Goal: Task Accomplishment & Management: Use online tool/utility

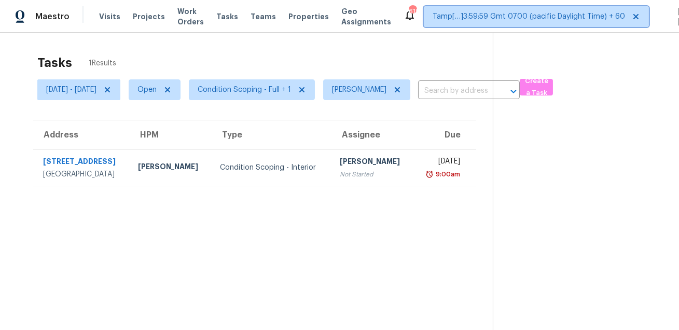
click at [451, 19] on span "Tamp[…]3:59:59 Gmt 0700 (pacific Daylight Time) + 60" at bounding box center [529, 16] width 193 height 10
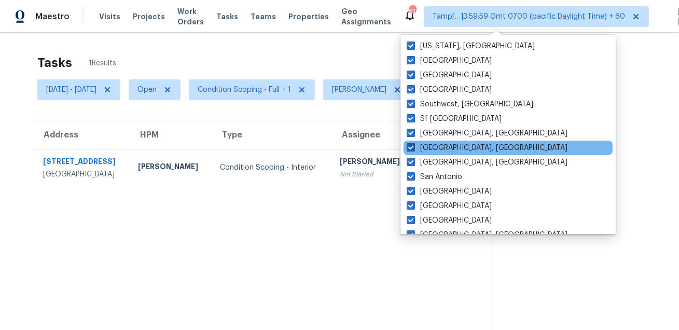
scroll to position [695, 0]
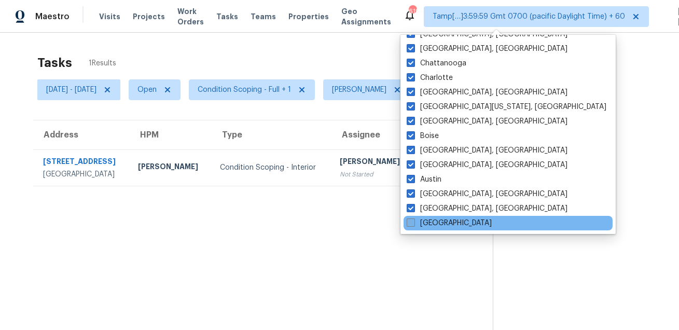
click at [422, 222] on label "[GEOGRAPHIC_DATA]" at bounding box center [449, 223] width 85 height 10
click at [414, 222] on input "[GEOGRAPHIC_DATA]" at bounding box center [410, 221] width 7 height 7
checkbox input "true"
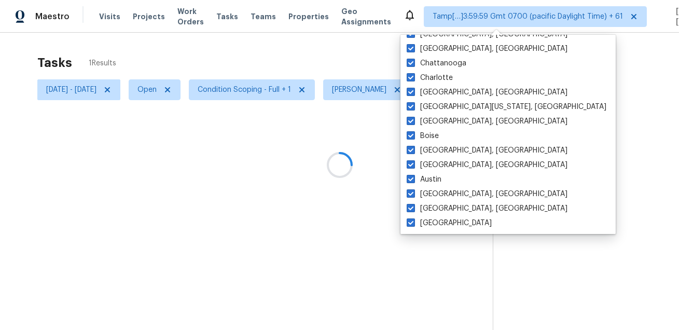
click at [360, 54] on div "Tasks 1 Results" at bounding box center [265, 62] width 456 height 27
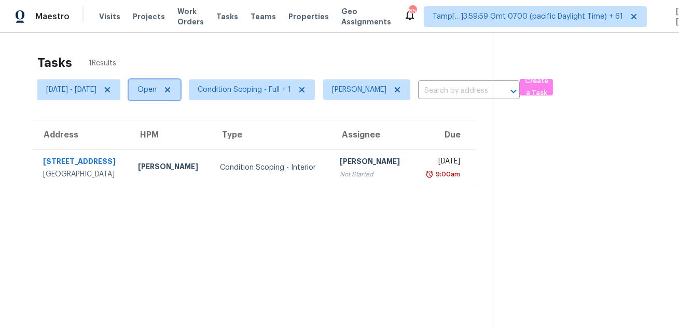
click at [157, 89] on span "Open" at bounding box center [147, 90] width 19 height 10
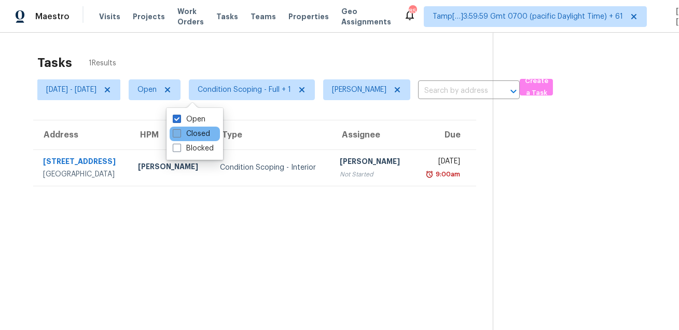
click at [186, 131] on label "Closed" at bounding box center [191, 134] width 37 height 10
click at [180, 131] on input "Closed" at bounding box center [176, 132] width 7 height 7
checkbox input "true"
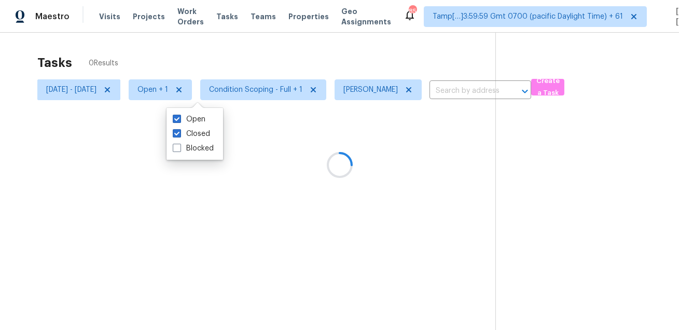
click at [186, 121] on label "Open" at bounding box center [189, 119] width 33 height 10
click at [180, 121] on input "Open" at bounding box center [176, 117] width 7 height 7
checkbox input "false"
click at [237, 44] on div at bounding box center [339, 165] width 679 height 330
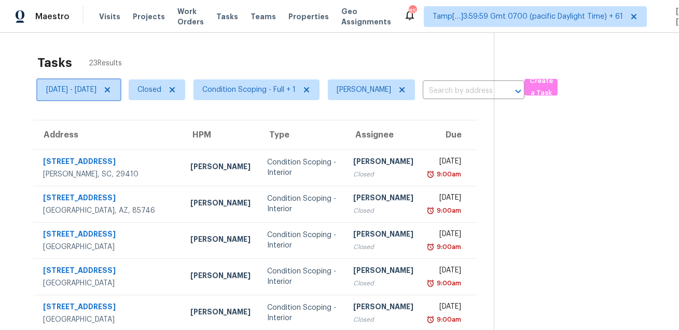
click at [97, 94] on span "Mon, Aug 11 - Mon, Aug 18" at bounding box center [71, 90] width 50 height 10
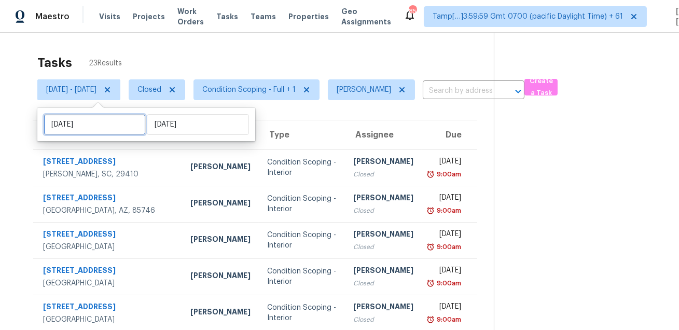
select select "7"
select select "2025"
select select "8"
select select "2025"
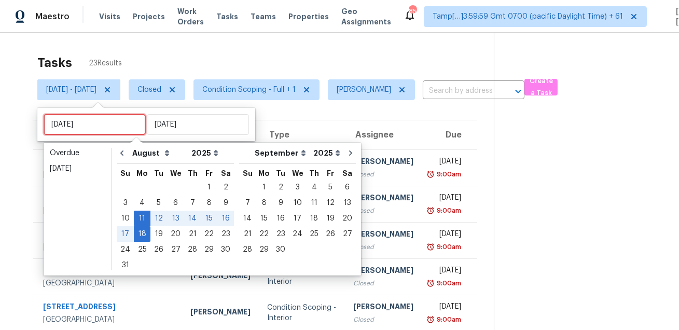
click at [112, 117] on input "Mon, Aug 11" at bounding box center [95, 124] width 102 height 21
type input "Tue, Aug 19"
type input "Mon, Aug 18"
click at [143, 233] on div "18" at bounding box center [142, 234] width 17 height 15
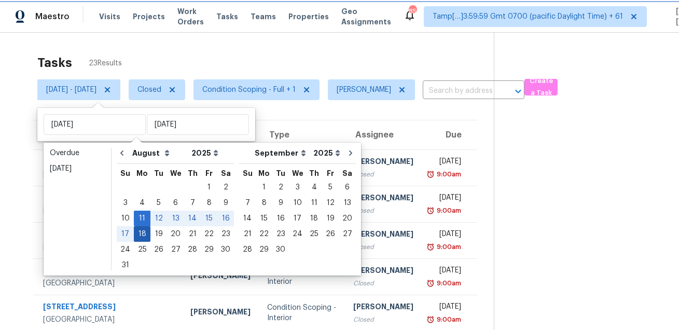
type input "Mon, Aug 18"
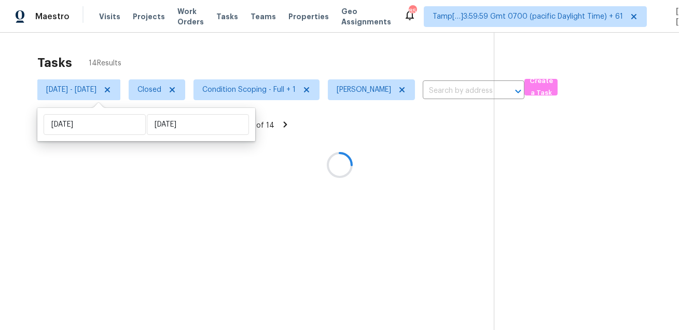
click at [253, 68] on div at bounding box center [339, 165] width 679 height 330
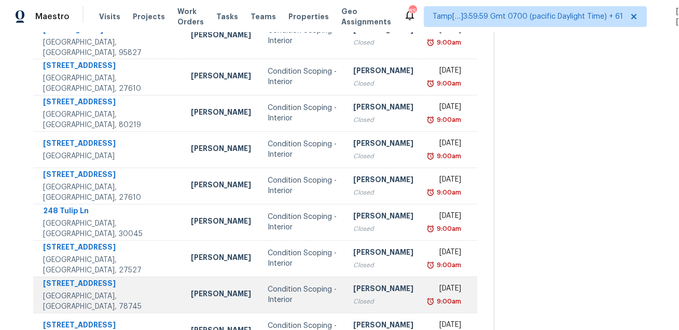
scroll to position [210, 0]
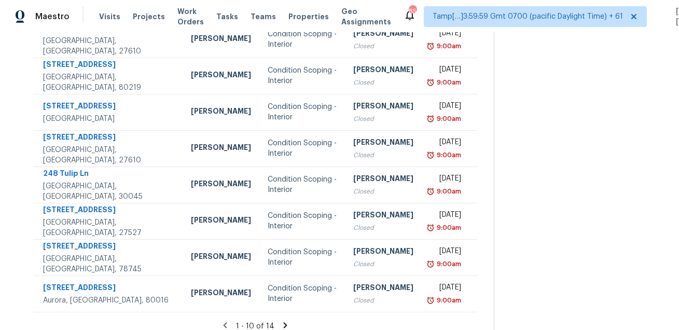
click at [287, 322] on icon at bounding box center [286, 325] width 4 height 6
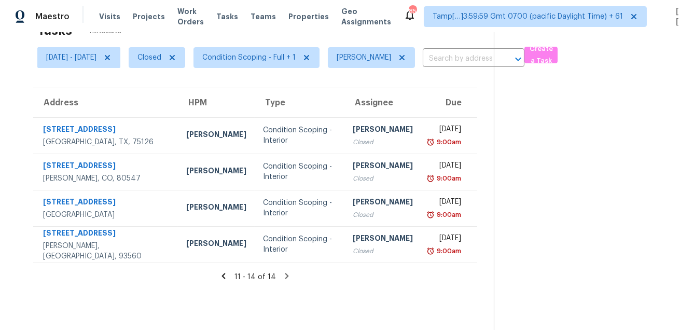
scroll to position [0, 0]
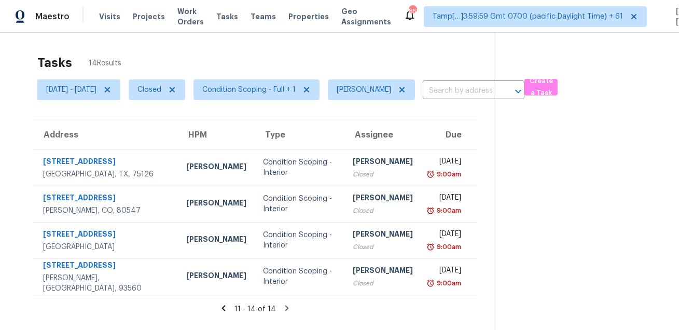
click at [332, 51] on div "Tasks 14 Results" at bounding box center [265, 62] width 457 height 27
click at [405, 87] on icon at bounding box center [402, 89] width 5 height 5
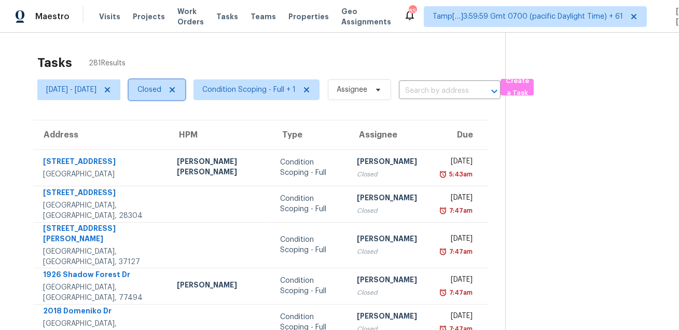
click at [185, 97] on span "Closed" at bounding box center [157, 89] width 57 height 21
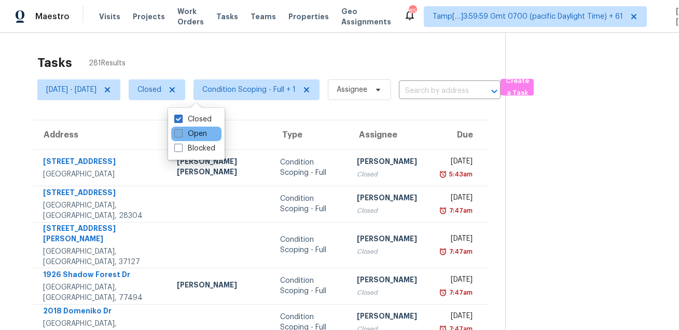
click at [190, 133] on label "Open" at bounding box center [190, 134] width 33 height 10
click at [181, 133] on input "Open" at bounding box center [177, 132] width 7 height 7
checkbox input "true"
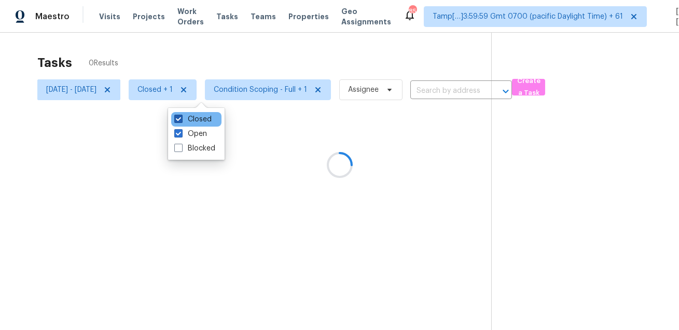
click at [194, 120] on label "Closed" at bounding box center [192, 119] width 37 height 10
click at [181, 120] on input "Closed" at bounding box center [177, 117] width 7 height 7
checkbox input "false"
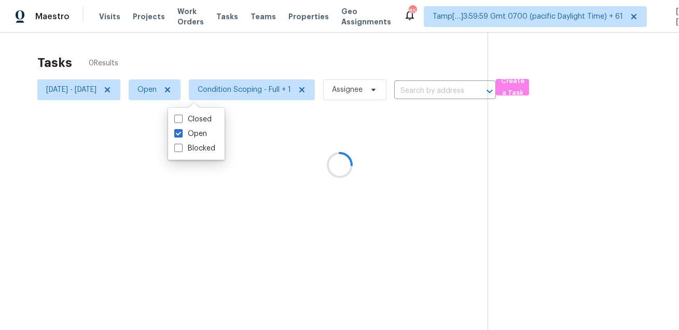
click at [275, 49] on div at bounding box center [339, 165] width 679 height 330
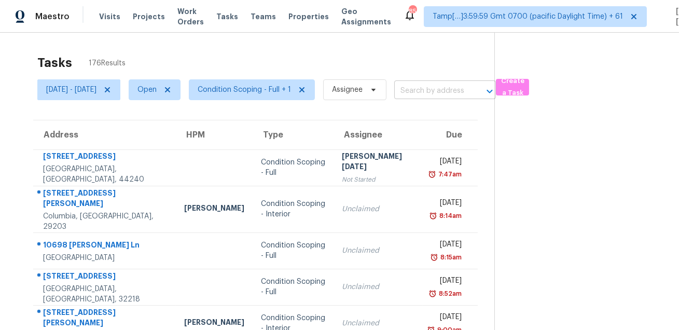
click at [450, 89] on input "text" at bounding box center [430, 91] width 73 height 16
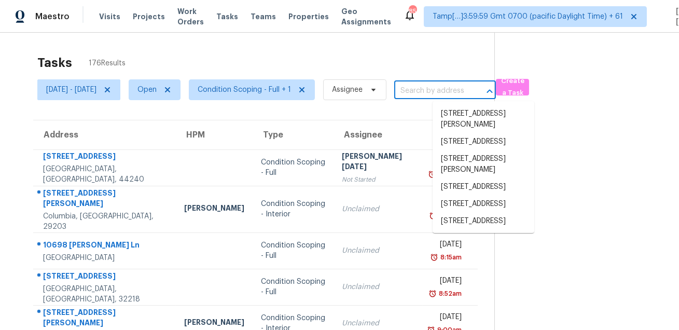
paste input "85030 Furtherview Ct, Yulee, FL 32097"
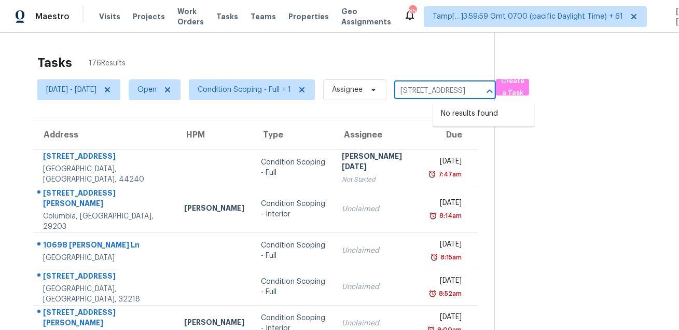
type input "85030 Furtherview Ct, Yulee, FL 32097"
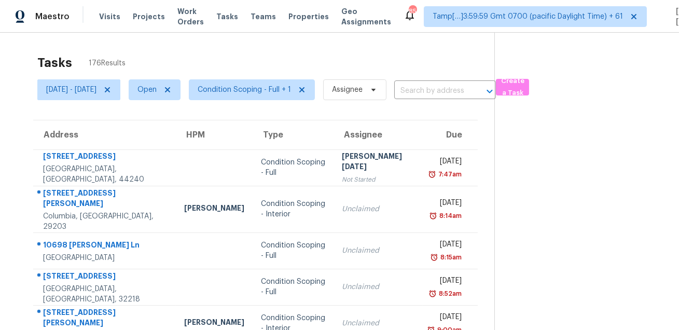
scroll to position [0, 0]
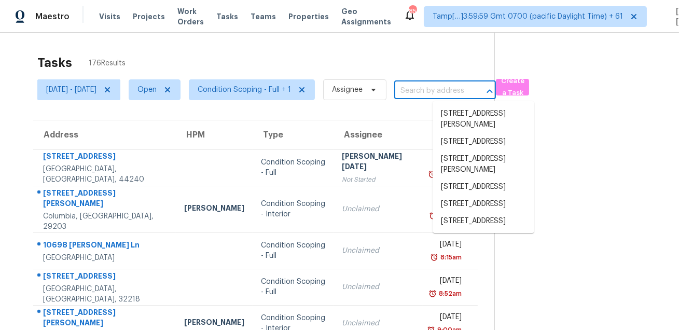
click at [455, 91] on input "text" at bounding box center [430, 91] width 73 height 16
paste input "85030 Furtherview Ct, Yulee, FL 32097"
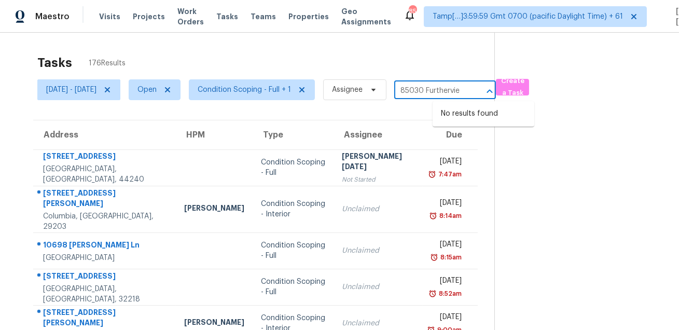
type input "85030 Furthervie"
click at [311, 42] on div "Tasks 176 Results Mon, Aug 18 - Mon, Aug 18 Open Condition Scoping - Full + 1 A…" at bounding box center [339, 297] width 679 height 528
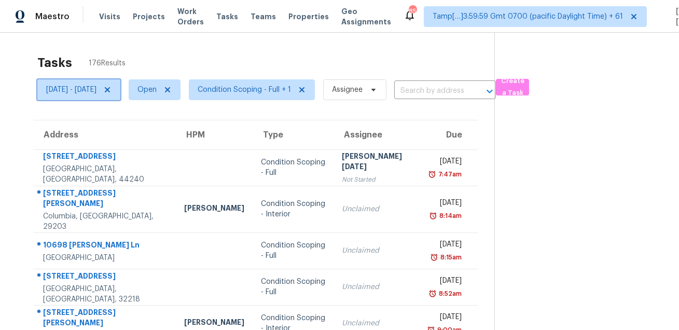
click at [110, 88] on icon at bounding box center [107, 89] width 5 height 5
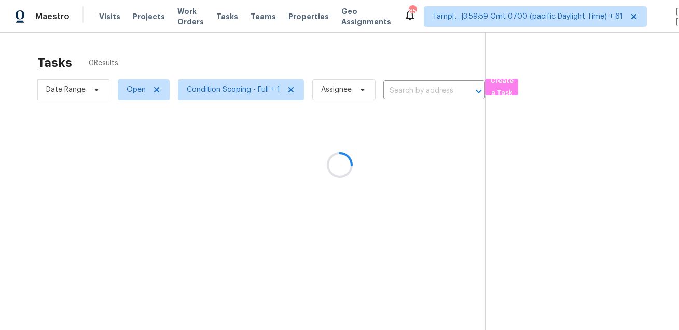
click at [264, 61] on div at bounding box center [339, 165] width 679 height 330
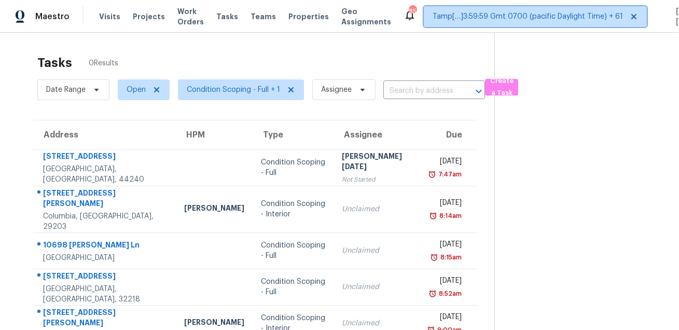
click at [632, 18] on icon at bounding box center [634, 16] width 5 height 5
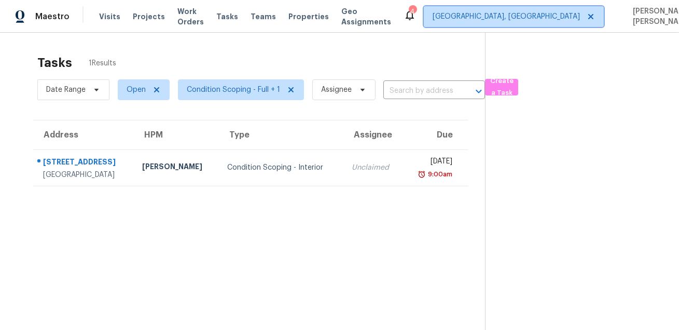
click at [508, 14] on span "Albuquerque, NM" at bounding box center [506, 16] width 147 height 10
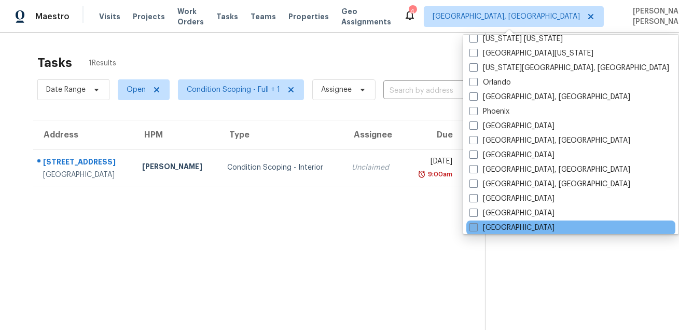
scroll to position [289, 0]
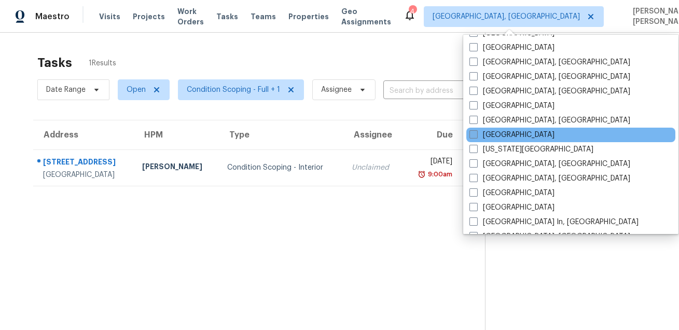
click at [477, 134] on span at bounding box center [474, 134] width 8 height 8
click at [476, 134] on input "[GEOGRAPHIC_DATA]" at bounding box center [473, 133] width 7 height 7
checkbox input "true"
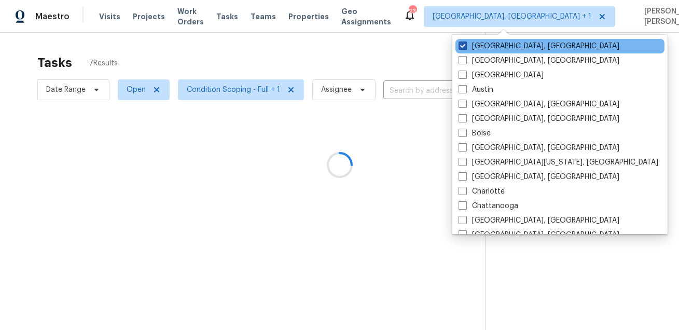
click at [498, 50] on label "Albuquerque, NM" at bounding box center [539, 46] width 161 height 10
click at [465, 48] on input "Albuquerque, NM" at bounding box center [462, 44] width 7 height 7
checkbox input "false"
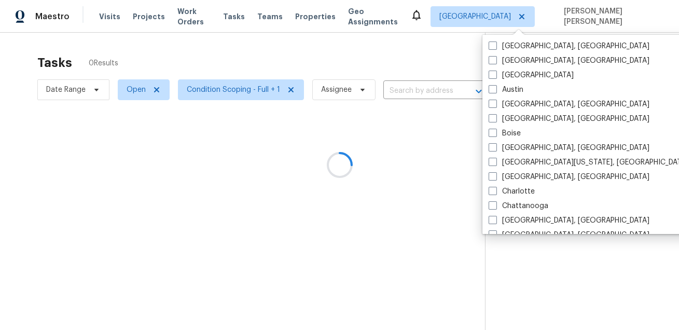
click at [414, 48] on div at bounding box center [339, 165] width 679 height 330
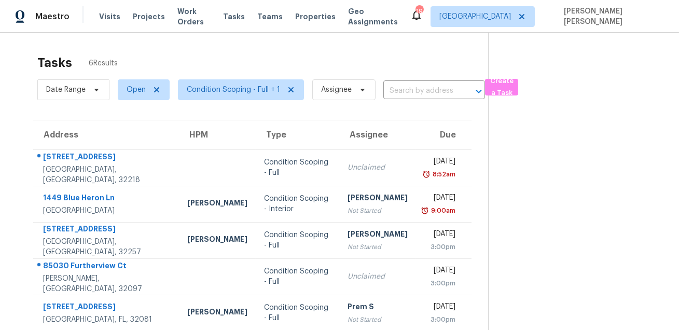
click at [374, 59] on div "Tasks 6 Results" at bounding box center [262, 62] width 451 height 27
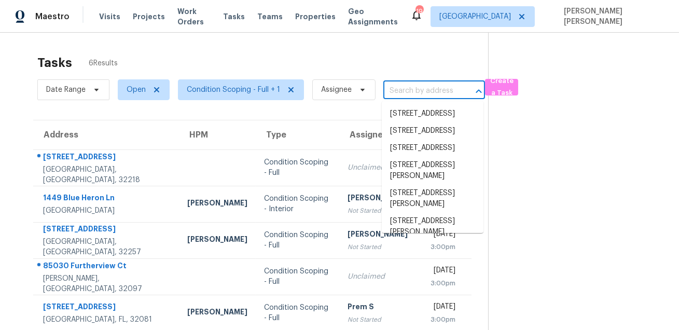
click at [399, 87] on input "text" at bounding box center [419, 91] width 73 height 16
paste input "85030 Furtherview Ct, Yulee, FL 32097"
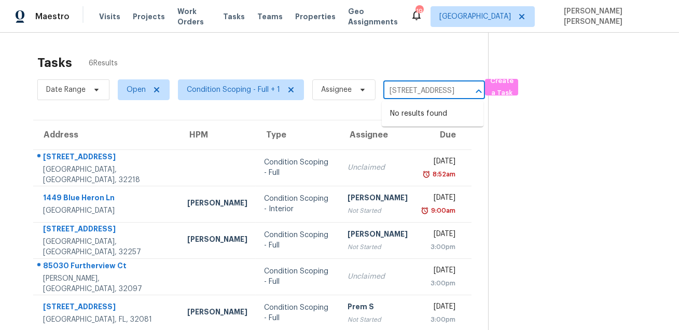
type input "85030 Furtherview Ct, Yulee, FL 32097"
click at [402, 64] on div "Tasks 6 Results" at bounding box center [262, 62] width 451 height 27
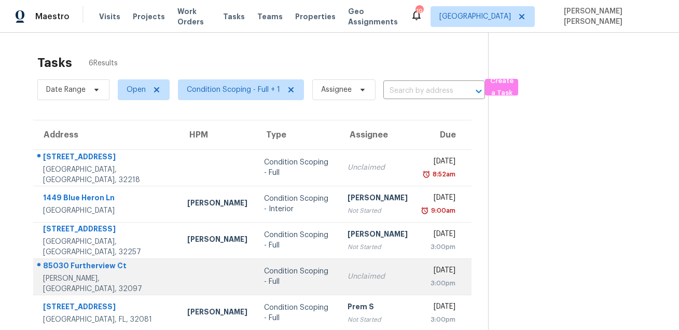
click at [284, 271] on div "Condition Scoping - Full" at bounding box center [297, 276] width 67 height 21
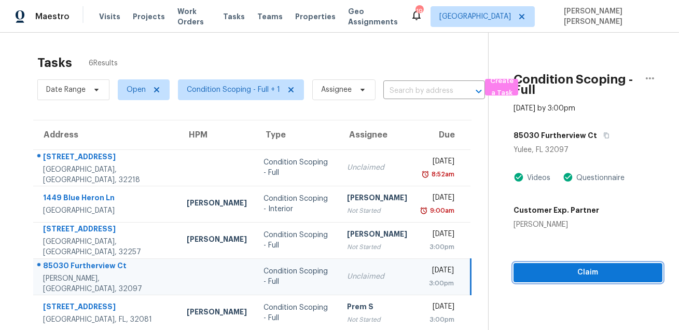
click at [550, 266] on span "Claim" at bounding box center [588, 272] width 132 height 13
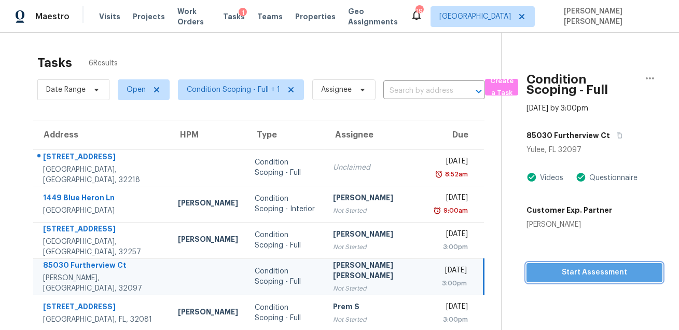
click at [540, 276] on span "Start Assessment" at bounding box center [594, 272] width 119 height 13
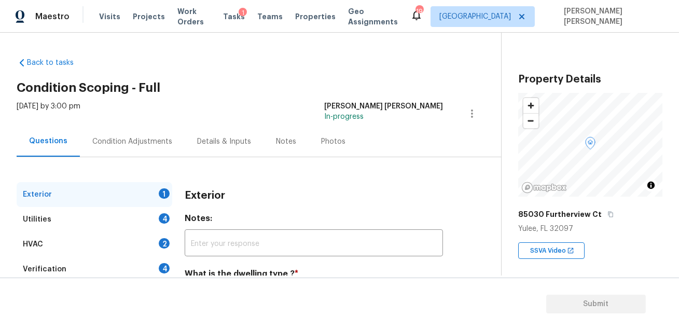
click at [347, 91] on h2 "Condition Scoping - Full" at bounding box center [259, 88] width 485 height 10
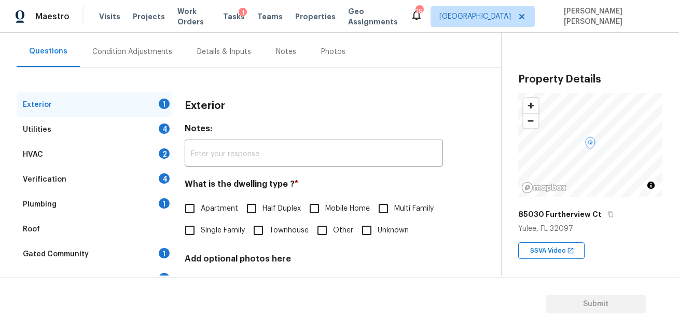
scroll to position [135, 0]
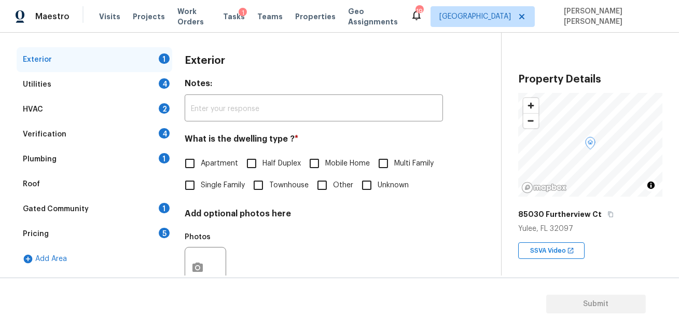
click at [201, 182] on input "Single Family" at bounding box center [190, 185] width 22 height 22
checkbox input "true"
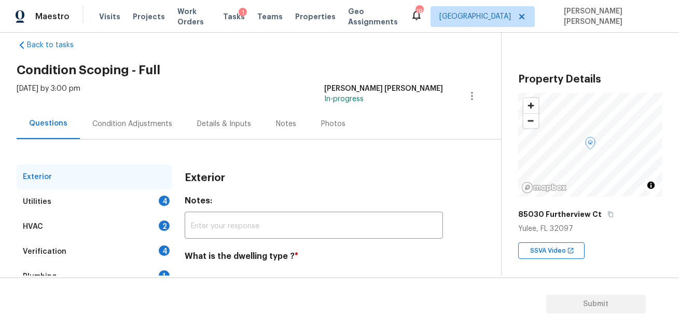
scroll to position [0, 0]
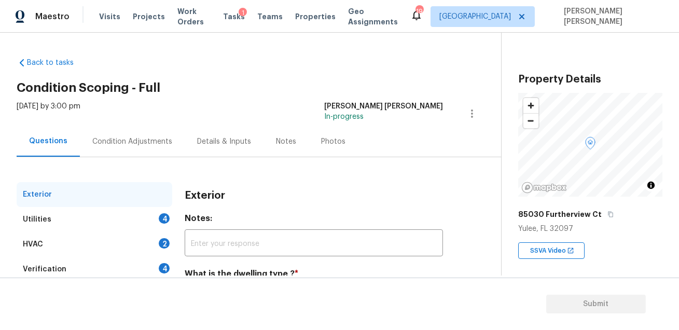
click at [59, 214] on div "Utilities 4" at bounding box center [95, 219] width 156 height 25
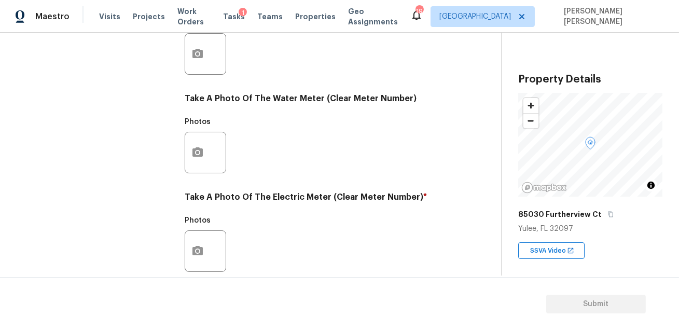
scroll to position [450, 0]
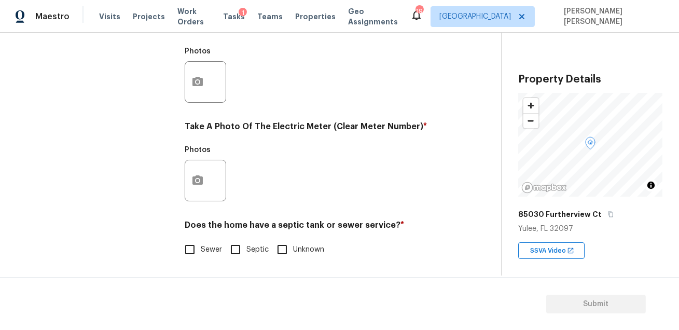
click at [270, 166] on div "Photos" at bounding box center [314, 173] width 258 height 67
click at [196, 250] on input "Sewer" at bounding box center [190, 250] width 22 height 22
checkbox input "true"
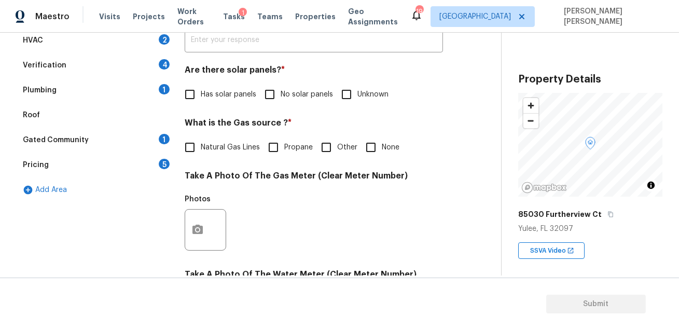
click at [123, 144] on div "Gated Community 1" at bounding box center [95, 140] width 156 height 25
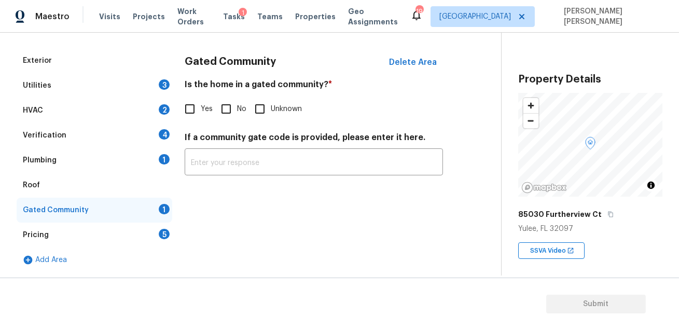
scroll to position [133, 0]
click at [225, 112] on input "No" at bounding box center [226, 110] width 22 height 22
checkbox input "true"
click at [120, 153] on div "Plumbing 1" at bounding box center [95, 160] width 156 height 25
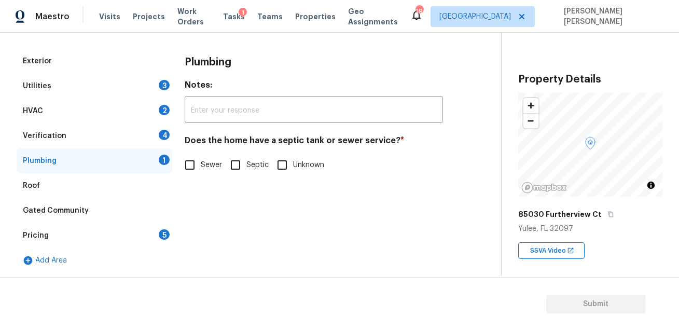
click at [189, 166] on input "Sewer" at bounding box center [190, 165] width 22 height 22
checkbox input "true"
click at [135, 134] on div "Verification 4" at bounding box center [95, 136] width 156 height 25
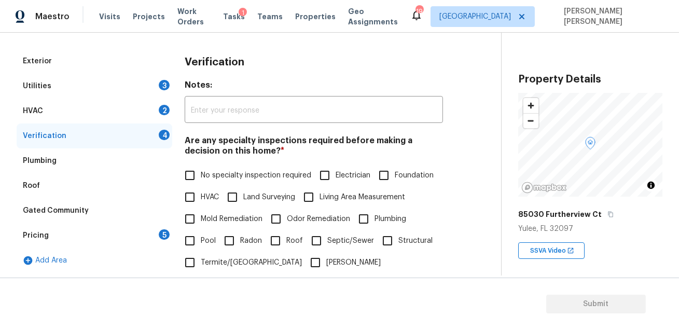
click at [132, 106] on div "HVAC 2" at bounding box center [95, 111] width 156 height 25
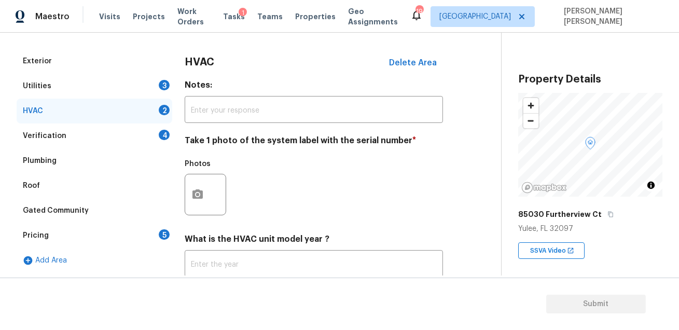
click at [140, 78] on div "Utilities 3" at bounding box center [95, 86] width 156 height 25
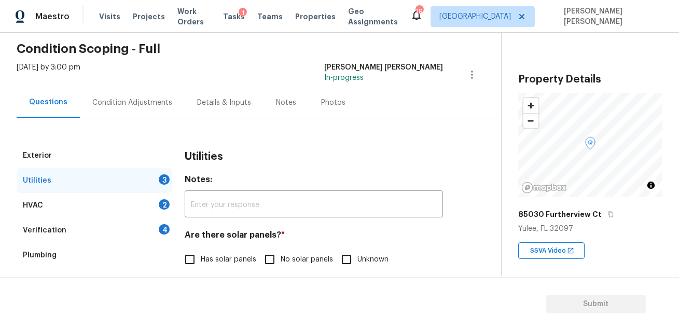
scroll to position [0, 0]
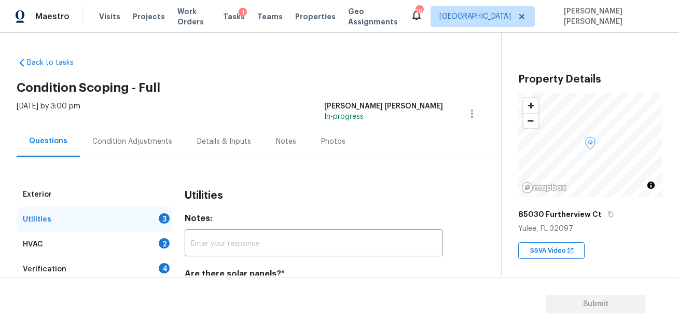
click at [130, 139] on div "Condition Adjustments" at bounding box center [132, 141] width 80 height 10
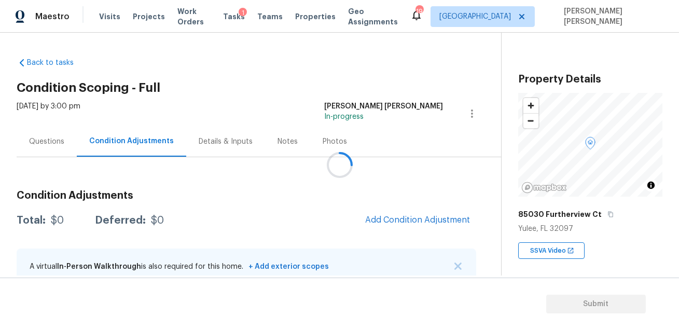
scroll to position [20, 0]
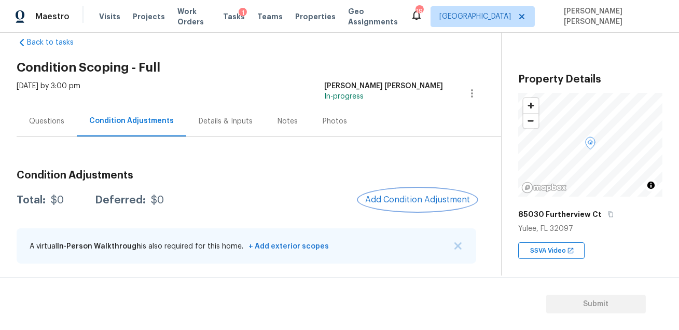
click at [400, 199] on span "Add Condition Adjustment" at bounding box center [417, 199] width 105 height 9
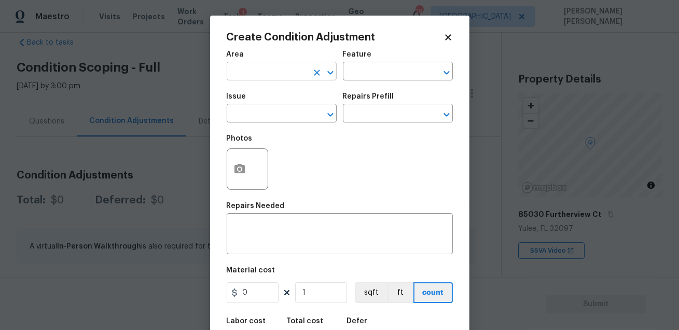
click at [289, 70] on input "text" at bounding box center [267, 72] width 81 height 16
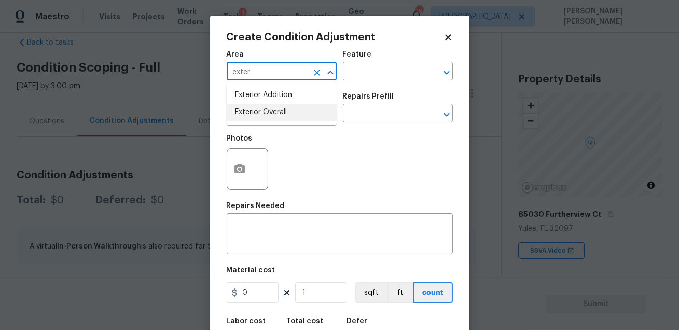
click at [285, 108] on li "Exterior Overall" at bounding box center [282, 112] width 110 height 17
type input "Exterior Overall"
click at [350, 71] on input "text" at bounding box center [383, 72] width 81 height 16
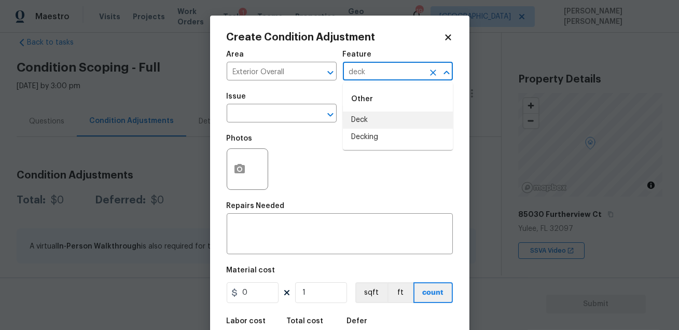
click at [355, 114] on li "Deck" at bounding box center [398, 120] width 110 height 17
type input "Deck"
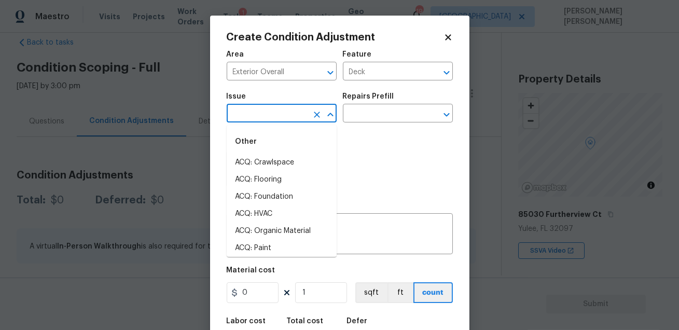
click at [286, 114] on input "text" at bounding box center [267, 114] width 81 height 16
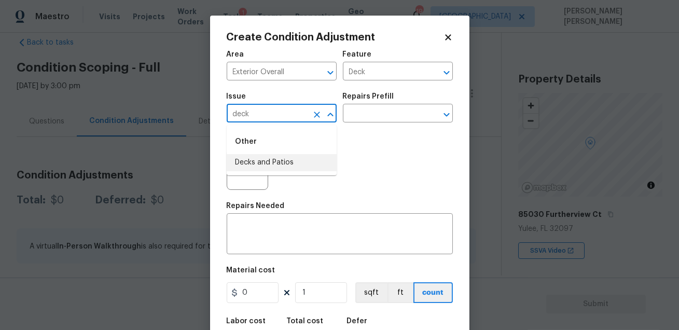
click at [273, 164] on li "Decks and Patios" at bounding box center [282, 162] width 110 height 17
type input "Decks and Patios"
click at [374, 116] on input "text" at bounding box center [383, 114] width 81 height 16
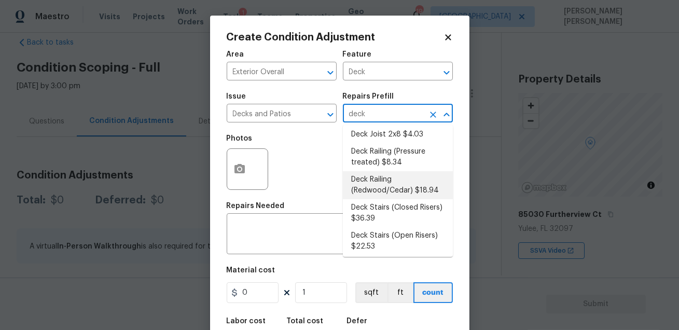
scroll to position [169, 0]
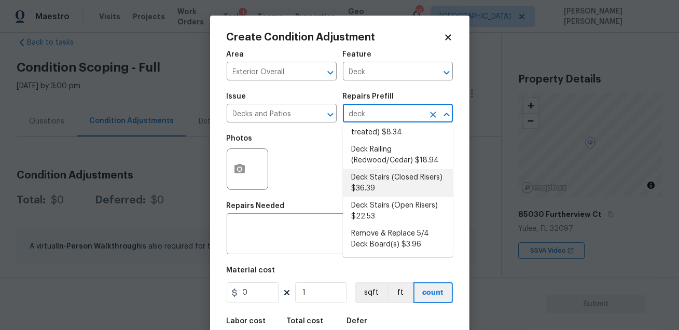
type input "deck"
click at [317, 190] on div "Photos" at bounding box center [340, 162] width 226 height 67
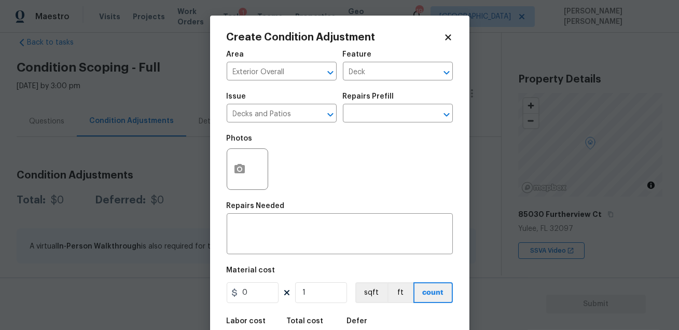
click at [346, 155] on div "Photos" at bounding box center [340, 162] width 226 height 67
click at [377, 121] on input "text" at bounding box center [383, 114] width 81 height 16
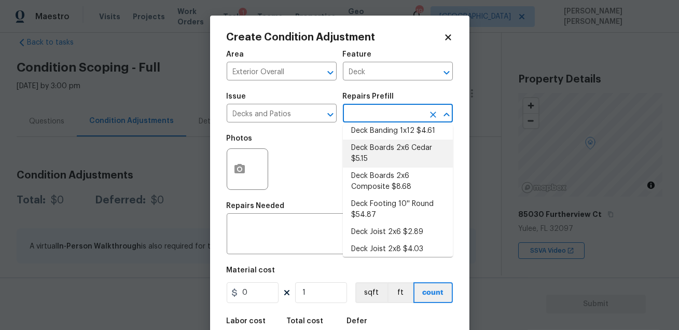
scroll to position [0, 0]
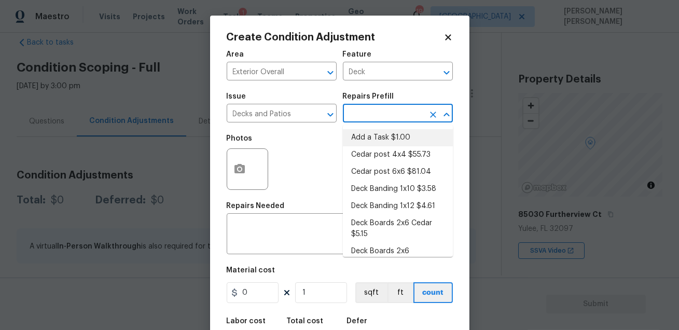
click at [369, 134] on li "Add a Task $1.00" at bounding box center [398, 137] width 110 height 17
type textarea "HPM to detail"
type input "1"
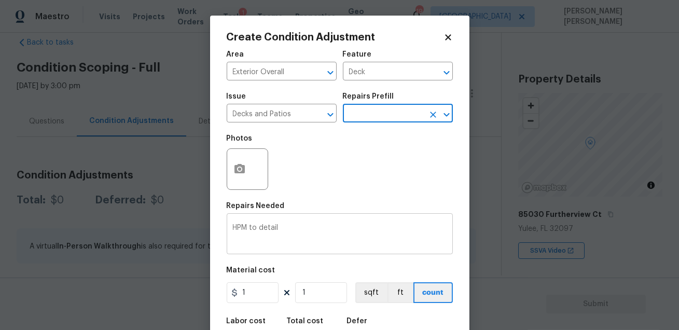
click at [320, 230] on textarea "HPM to detail" at bounding box center [340, 235] width 214 height 22
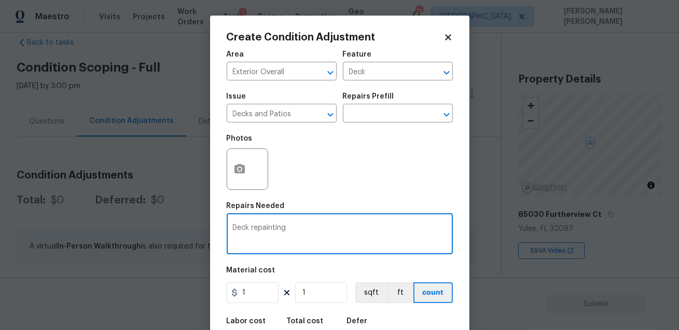
type textarea "Deck repainting"
click at [358, 167] on div "Photos" at bounding box center [340, 162] width 226 height 67
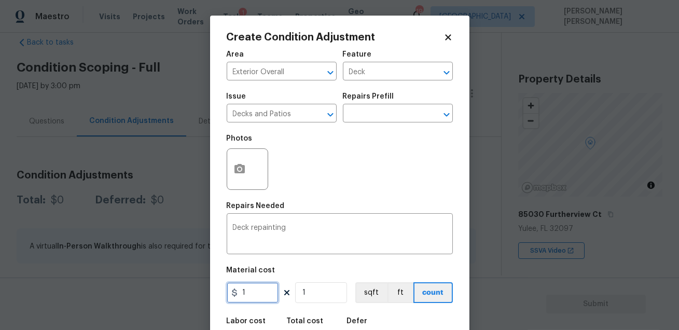
click at [256, 300] on input "1" at bounding box center [253, 292] width 52 height 21
type input "800"
click at [311, 287] on input "1" at bounding box center [321, 292] width 52 height 21
click at [332, 268] on div "Material cost" at bounding box center [340, 273] width 226 height 13
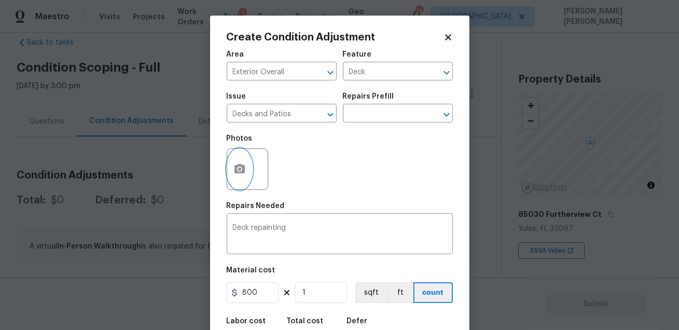
click at [235, 172] on icon "button" at bounding box center [240, 168] width 10 height 9
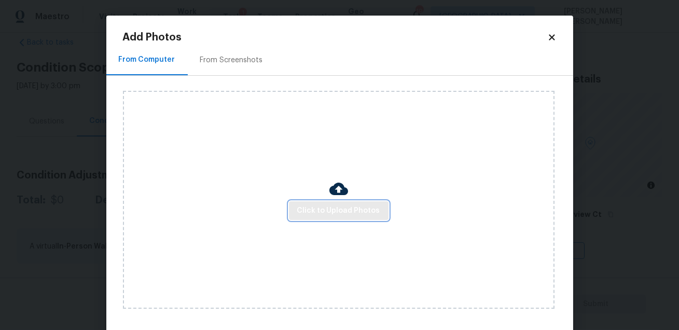
click at [347, 203] on button "Click to Upload Photos" at bounding box center [339, 210] width 100 height 19
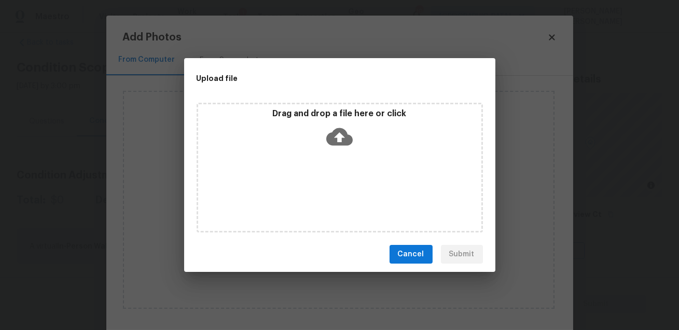
click at [347, 203] on div "Drag and drop a file here or click" at bounding box center [340, 168] width 286 height 130
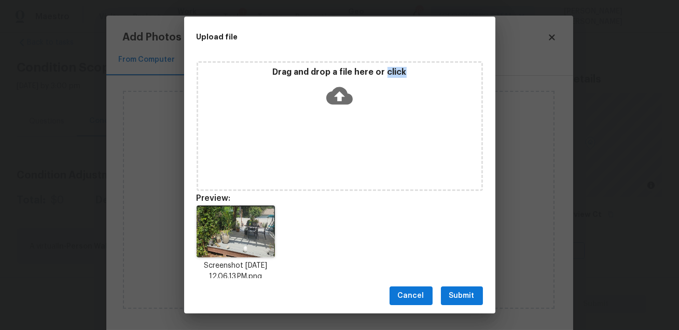
click at [462, 298] on span "Submit" at bounding box center [461, 296] width 25 height 13
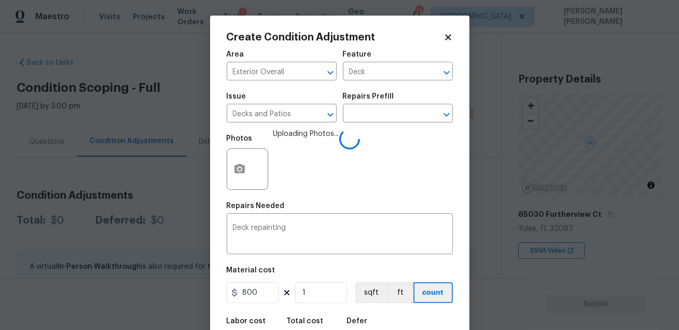
scroll to position [57, 0]
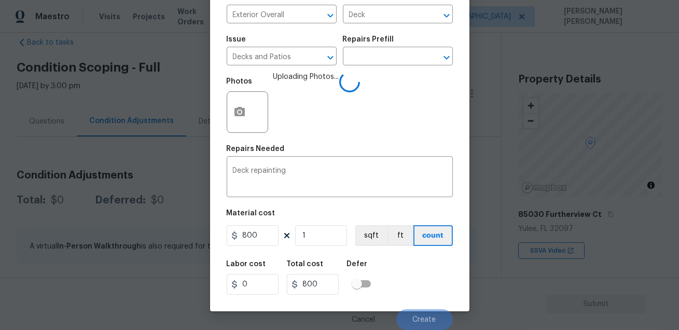
click at [392, 254] on div "Labor cost 0 Total cost 800 Defer" at bounding box center [340, 277] width 226 height 47
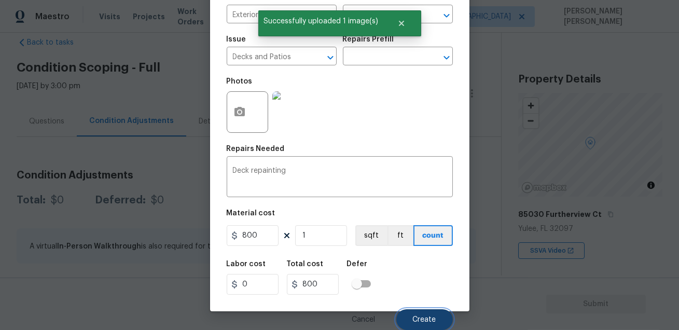
click at [414, 311] on button "Create" at bounding box center [424, 319] width 57 height 21
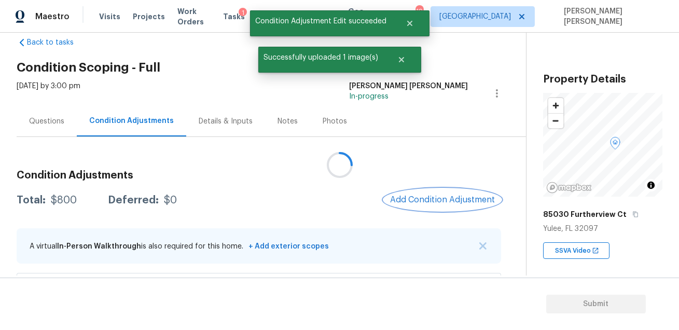
scroll to position [0, 0]
click at [425, 189] on span "Add Condition Adjustment" at bounding box center [442, 200] width 117 height 23
click at [422, 195] on span "Add Condition Adjustment" at bounding box center [442, 199] width 105 height 9
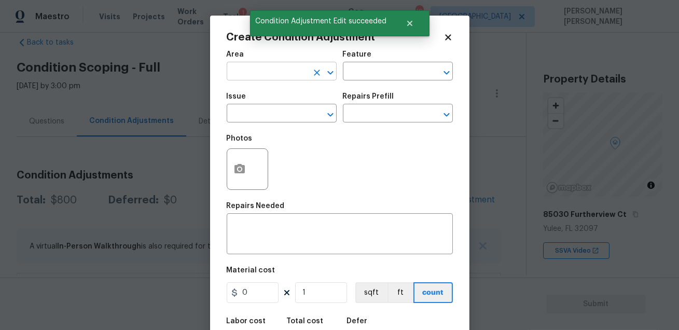
click at [251, 74] on input "text" at bounding box center [267, 72] width 81 height 16
type input "e"
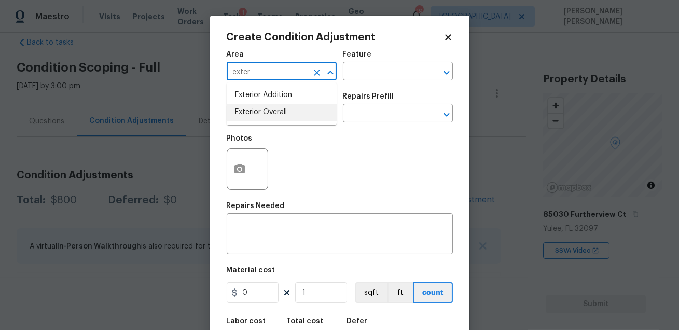
click at [258, 109] on li "Exterior Overall" at bounding box center [282, 112] width 110 height 17
type input "Exterior Overall"
click at [360, 73] on input "text" at bounding box center [383, 72] width 81 height 16
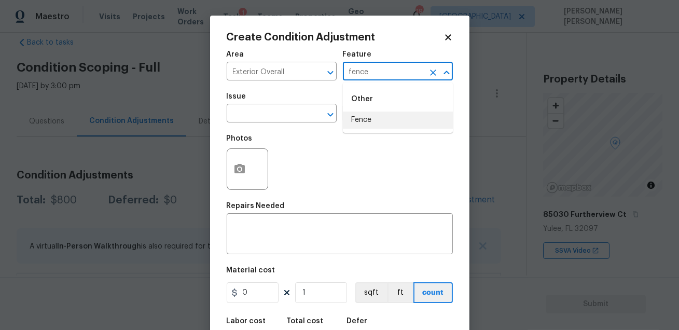
click at [369, 122] on li "Fence" at bounding box center [398, 120] width 110 height 17
type input "Fence"
click at [287, 114] on input "text" at bounding box center [267, 114] width 81 height 16
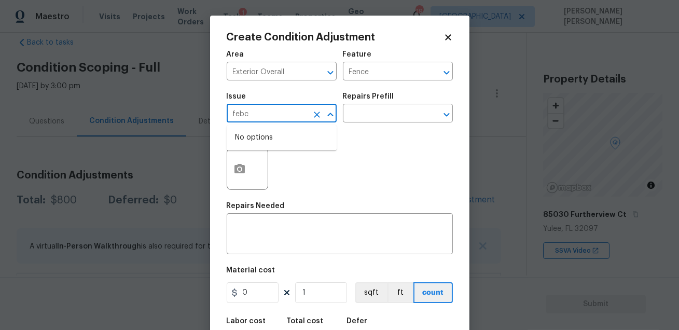
type input "febce"
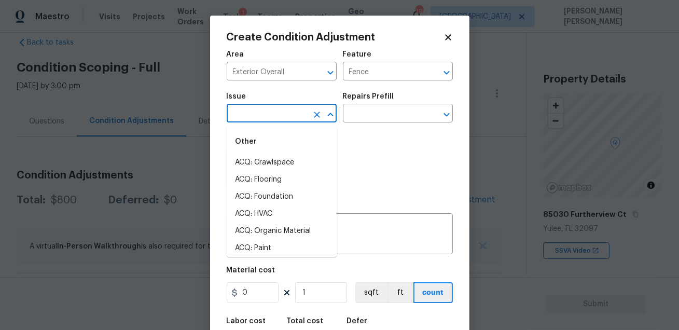
type input "g"
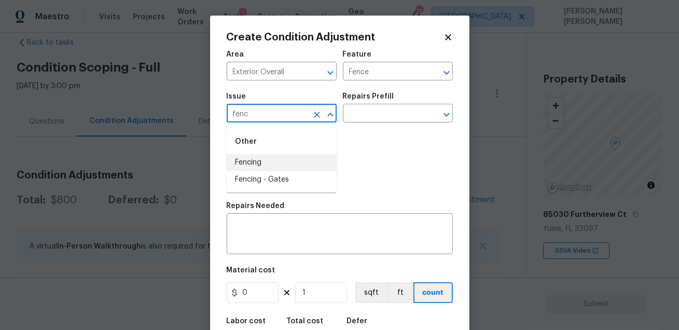
click at [285, 159] on li "Fencing" at bounding box center [282, 162] width 110 height 17
type input "Fencing"
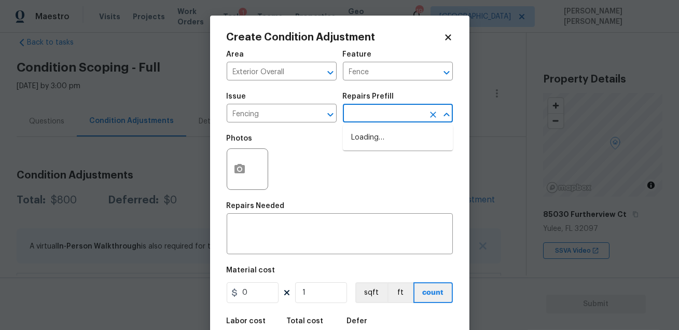
click at [362, 115] on input "text" at bounding box center [383, 114] width 81 height 16
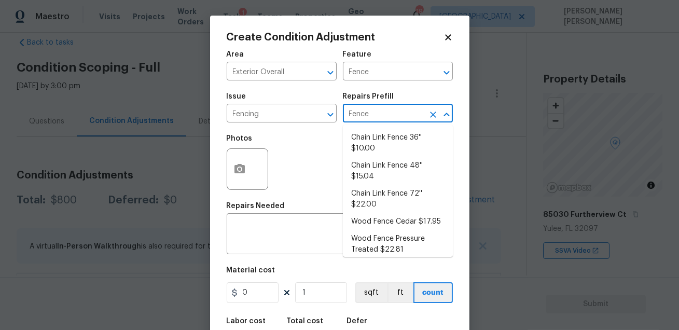
type input "Fence"
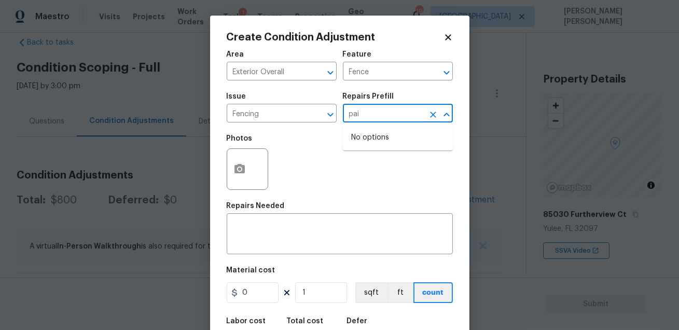
type input "pain"
click at [298, 246] on div "x ​" at bounding box center [340, 235] width 226 height 38
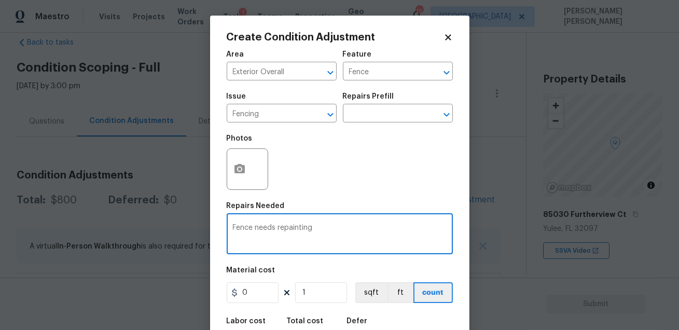
type textarea "Fence needs repainting"
click at [271, 289] on input "0" at bounding box center [253, 292] width 52 height 21
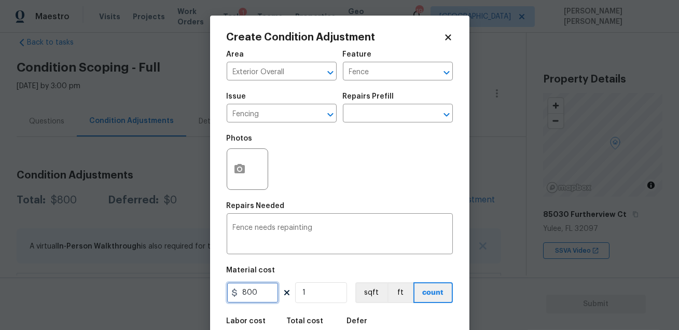
scroll to position [57, 0]
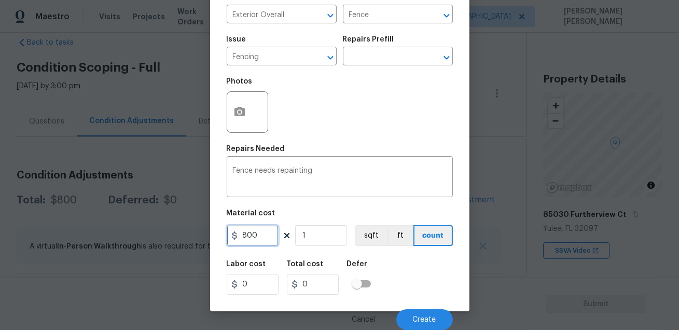
type input "800"
click at [399, 268] on div "Labor cost 0 Total cost 800 Defer" at bounding box center [340, 277] width 226 height 47
click at [241, 114] on icon "button" at bounding box center [240, 111] width 10 height 9
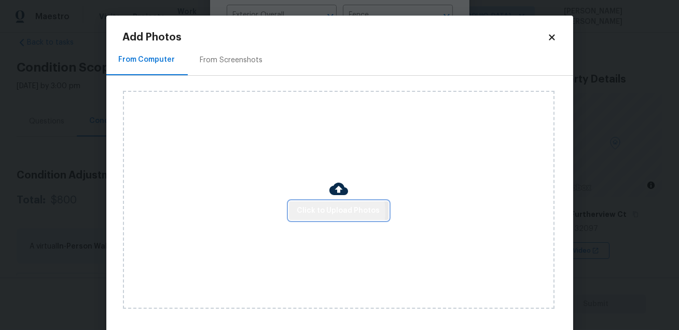
click at [324, 212] on span "Click to Upload Photos" at bounding box center [338, 210] width 83 height 13
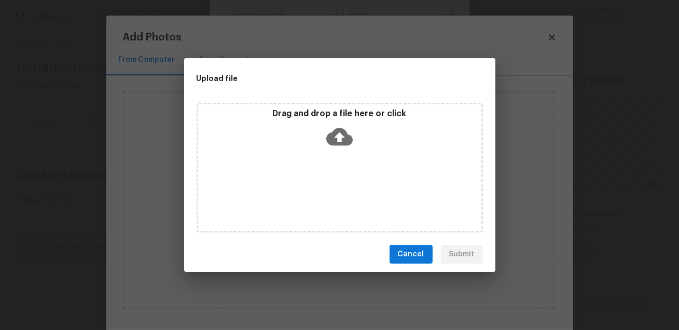
click at [360, 148] on div "Drag and drop a file here or click" at bounding box center [339, 130] width 283 height 45
